Goal: Book appointment/travel/reservation

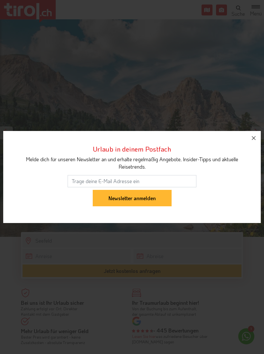
click at [256, 137] on icon "button" at bounding box center [254, 138] width 8 height 8
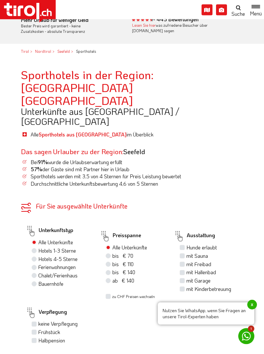
scroll to position [323, 0]
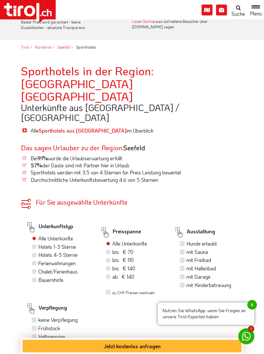
click at [38, 244] on label "Hotels 1-3 Sterne" at bounding box center [57, 247] width 38 height 7
click at [36, 245] on input "Hotels 1-3 Sterne" at bounding box center [35, 247] width 4 height 4
radio input "true"
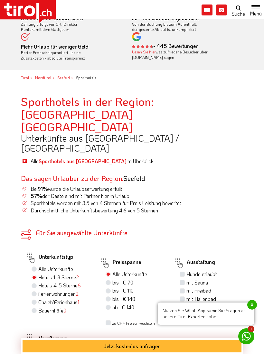
click at [38, 282] on label "Hotels 4-5 Sterne 6" at bounding box center [59, 285] width 43 height 7
click at [36, 283] on input "Hotels 4-5 Sterne 6" at bounding box center [35, 285] width 4 height 4
radio input "true"
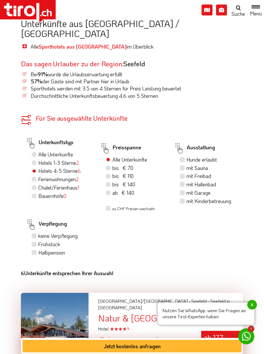
scroll to position [438, 0]
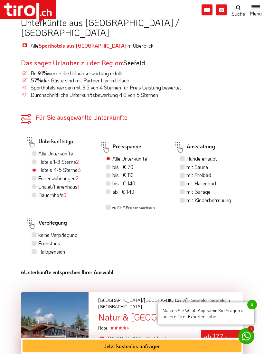
click at [40, 240] on label "Frühstück" at bounding box center [49, 243] width 22 height 7
click at [37, 242] on input "Frühstück" at bounding box center [35, 244] width 4 height 4
checkbox input "true"
click at [38, 248] on label "Halbpension" at bounding box center [51, 251] width 27 height 7
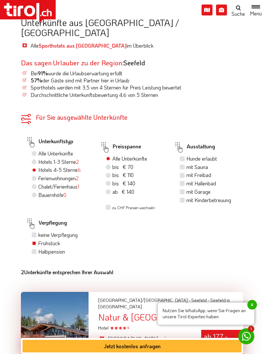
click at [36, 250] on input "Halbpension" at bounding box center [35, 252] width 4 height 4
checkbox input "true"
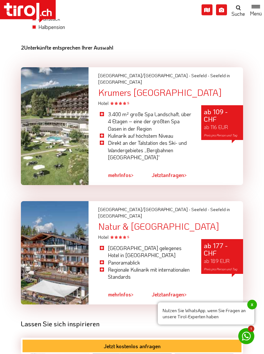
scroll to position [653, 0]
click at [126, 168] on link "mehr Infos >" at bounding box center [120, 175] width 25 height 15
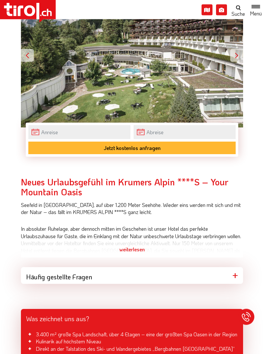
scroll to position [180, 0]
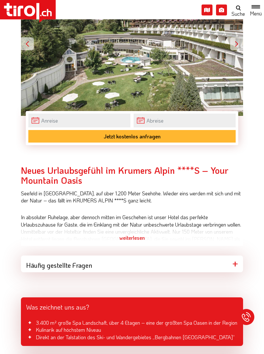
click at [143, 237] on div "weiterlesen" at bounding box center [132, 238] width 222 height 16
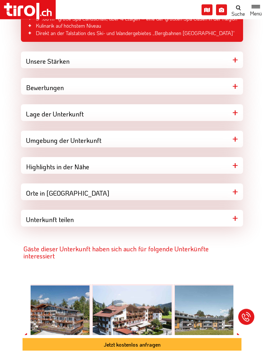
scroll to position [718, 0]
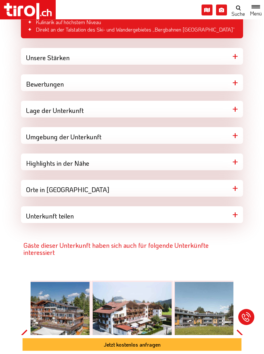
click at [239, 138] on div "Umgebung der Unterkunft" at bounding box center [132, 135] width 222 height 17
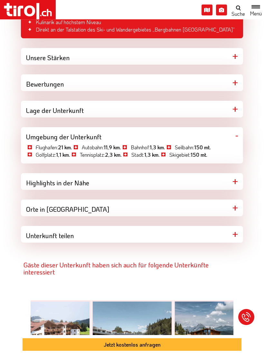
click at [239, 138] on div "Umgebung der Unterkunft" at bounding box center [132, 135] width 222 height 17
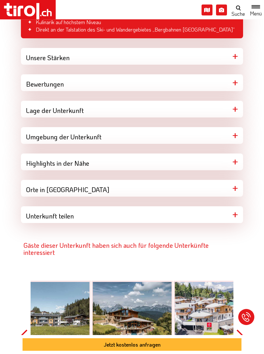
click at [240, 162] on div "Highlights in der Nähe" at bounding box center [132, 162] width 222 height 17
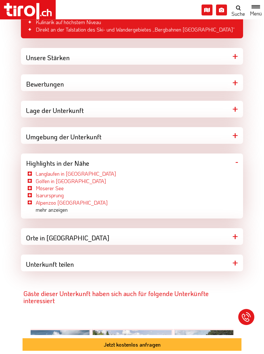
click at [239, 163] on div "Highlights in der Nähe" at bounding box center [132, 162] width 222 height 17
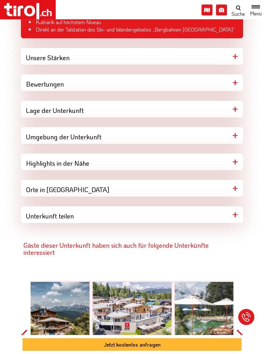
click at [237, 190] on div "Orte in [GEOGRAPHIC_DATA]" at bounding box center [132, 188] width 222 height 17
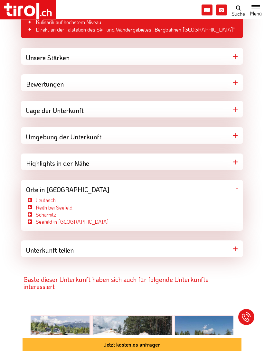
click at [238, 187] on div "Orte in [GEOGRAPHIC_DATA]" at bounding box center [132, 188] width 222 height 17
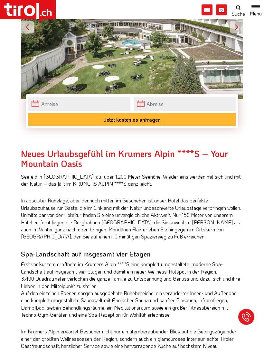
scroll to position [197, 0]
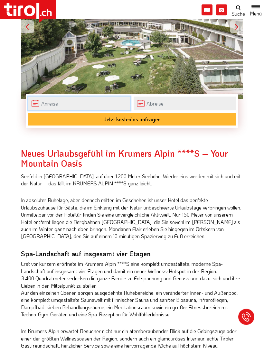
click at [91, 99] on input "text" at bounding box center [79, 104] width 102 height 14
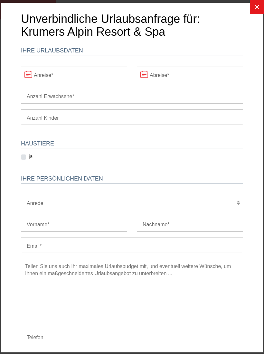
scroll to position [0, 0]
click at [83, 74] on input "Anreise" at bounding box center [74, 74] width 106 height 15
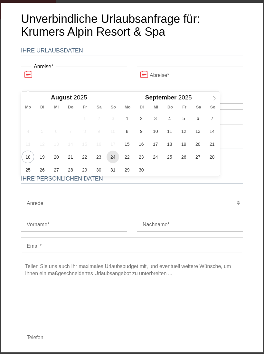
click at [115, 158] on span "24" at bounding box center [113, 157] width 13 height 13
click at [175, 80] on input "Abreise" at bounding box center [190, 74] width 106 height 15
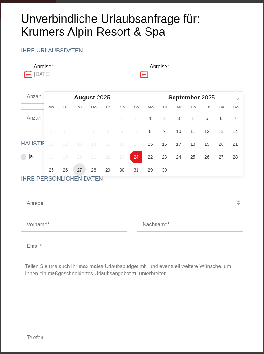
click at [81, 172] on span "27" at bounding box center [79, 170] width 13 height 13
type input "[DATE]"
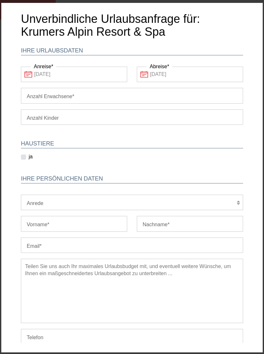
click at [114, 98] on input "Anzahl Erwachsene" at bounding box center [132, 95] width 222 height 15
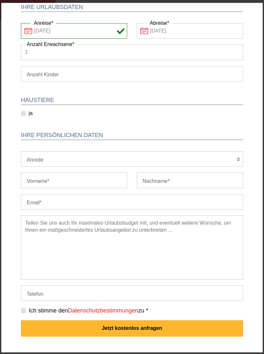
scroll to position [43, 0]
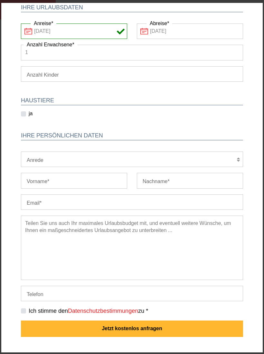
type input "1"
click at [252, 241] on body "Unverbindliche Urlaubsanfrage für: Krumers Alpin Resort & Spa Ihre Urlaubsdaten…" at bounding box center [132, 139] width 262 height 340
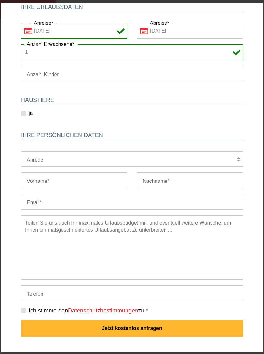
click at [256, 230] on body "Unverbindliche Urlaubsanfrage für: Krumers Alpin Resort & Spa Ihre Urlaubsdaten…" at bounding box center [132, 139] width 262 height 340
click at [29, 309] on label "Ich stimme den Datenschutzbestimmungen zu *" at bounding box center [89, 311] width 120 height 8
click at [25, 309] on input "Ich stimme den Datenschutzbestimmungen zu *" at bounding box center [133, 311] width 222 height 4
checkbox input "true"
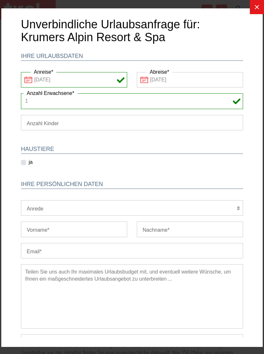
scroll to position [59, 0]
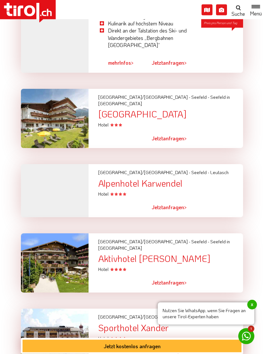
scroll to position [1235, 0]
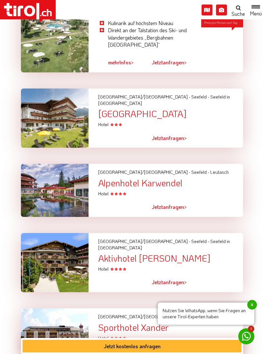
click at [168, 178] on div "Alpenhotel Karwendel" at bounding box center [170, 183] width 145 height 10
click at [161, 178] on div "Alpenhotel Karwendel" at bounding box center [170, 183] width 145 height 10
click at [123, 178] on div "Alpenhotel Karwendel" at bounding box center [170, 183] width 145 height 10
click at [191, 169] on span "Seefeld -" at bounding box center [200, 172] width 18 height 6
click at [62, 164] on div at bounding box center [54, 190] width 77 height 53
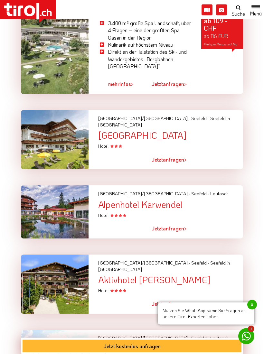
scroll to position [1184, 0]
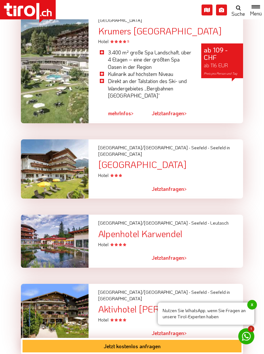
click at [145, 229] on div "Alpenhotel Karwendel" at bounding box center [170, 234] width 145 height 10
click at [66, 215] on div at bounding box center [54, 241] width 77 height 53
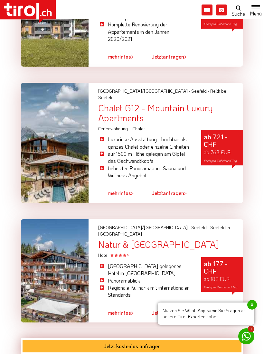
scroll to position [869, 0]
